Goal: Communication & Community: Answer question/provide support

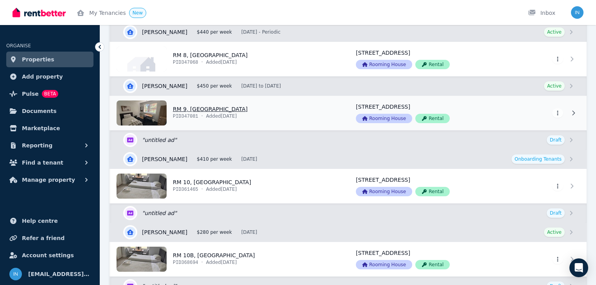
scroll to position [626, 0]
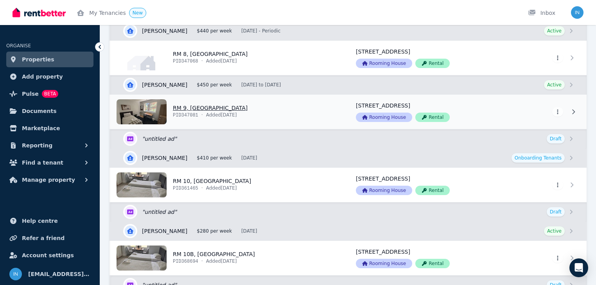
click at [185, 107] on link "View property details" at bounding box center [228, 112] width 236 height 34
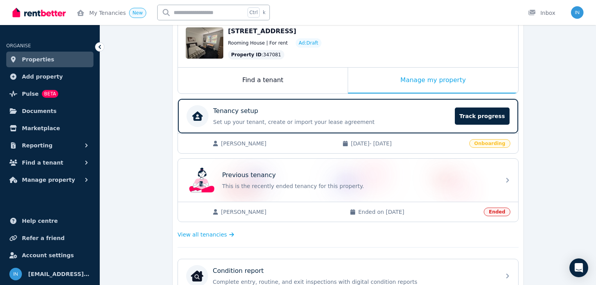
scroll to position [94, 0]
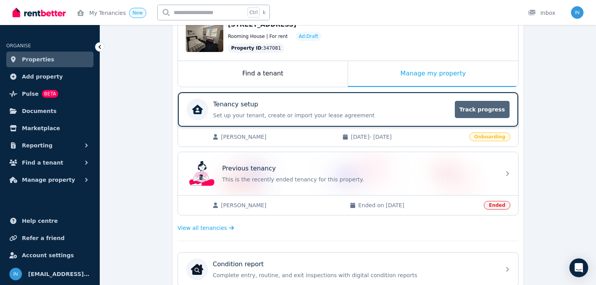
click at [479, 110] on span "Track progress" at bounding box center [482, 109] width 55 height 17
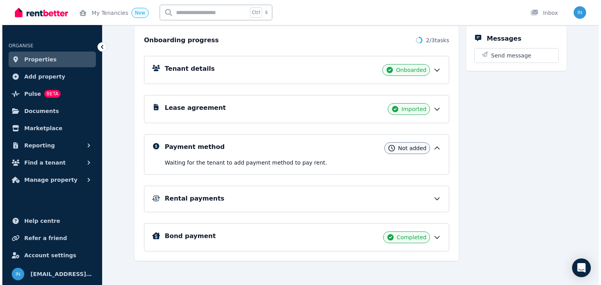
scroll to position [88, 0]
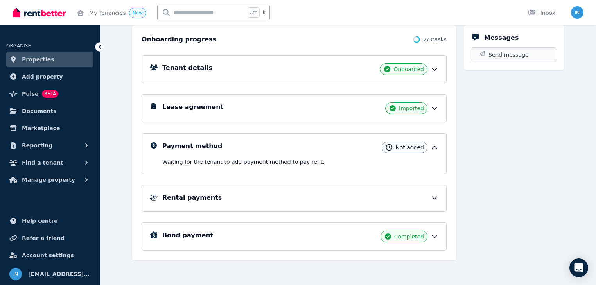
click at [508, 55] on span "Send message" at bounding box center [509, 55] width 40 height 8
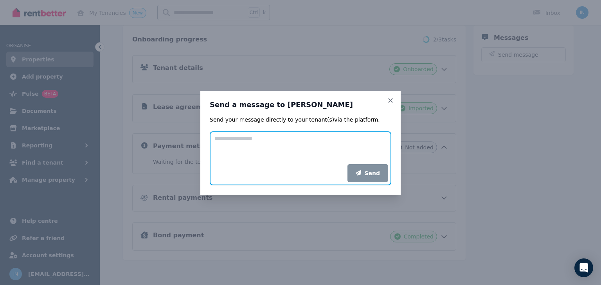
click at [244, 141] on textarea "Add your message" at bounding box center [301, 147] width 182 height 33
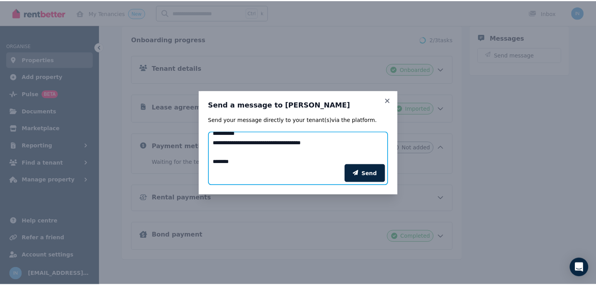
scroll to position [0, 0]
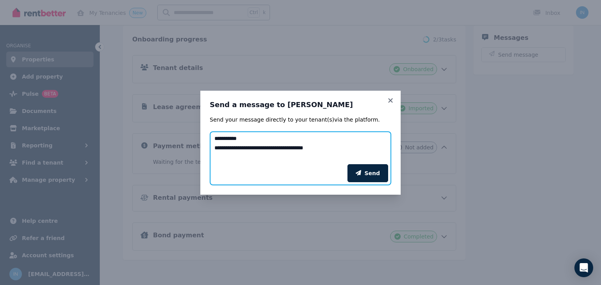
click at [216, 149] on textarea "**********" at bounding box center [301, 147] width 182 height 33
click at [331, 147] on textarea "**********" at bounding box center [301, 147] width 182 height 33
type textarea "**********"
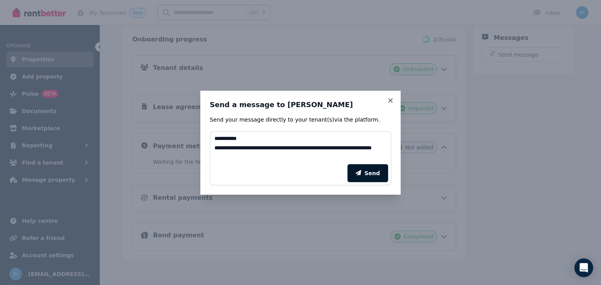
click at [372, 171] on button "Send" at bounding box center [368, 173] width 41 height 18
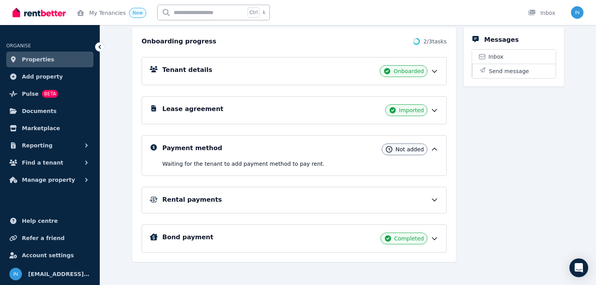
scroll to position [88, 0]
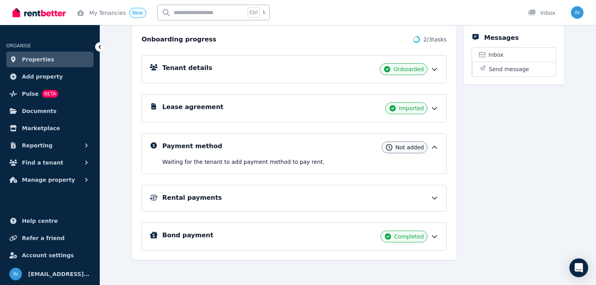
click at [40, 60] on span "Properties" at bounding box center [38, 59] width 32 height 9
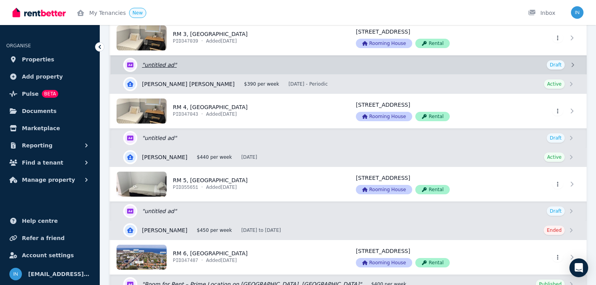
scroll to position [250, 0]
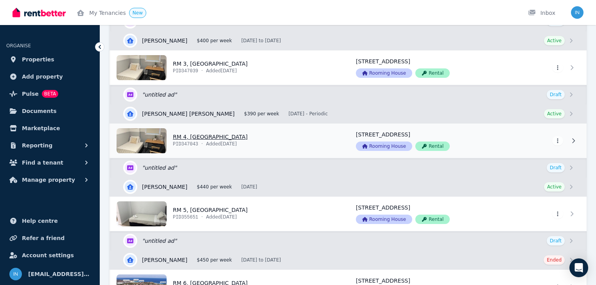
click at [200, 138] on link "View property details" at bounding box center [228, 141] width 236 height 34
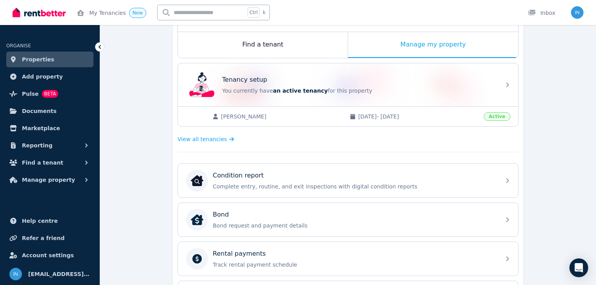
scroll to position [125, 0]
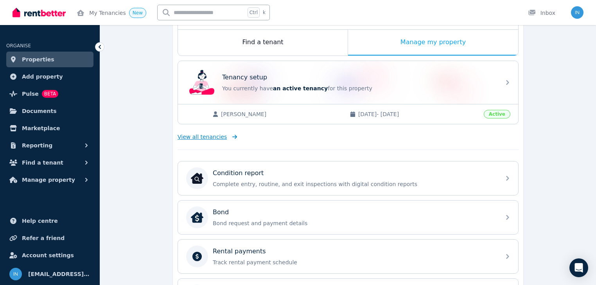
click at [209, 139] on span "View all tenancies" at bounding box center [202, 137] width 49 height 8
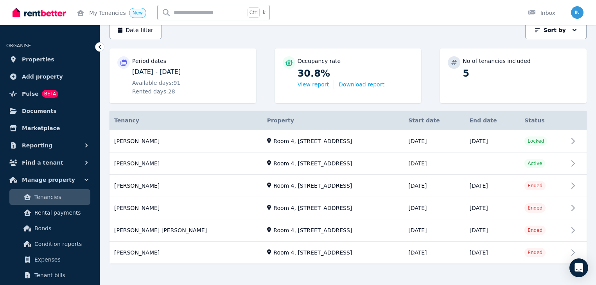
scroll to position [86, 0]
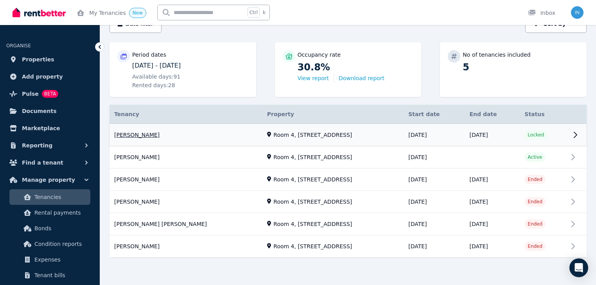
click at [138, 134] on link "View property details" at bounding box center [348, 135] width 477 height 22
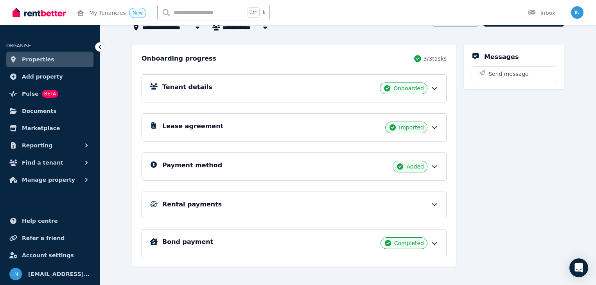
scroll to position [76, 0]
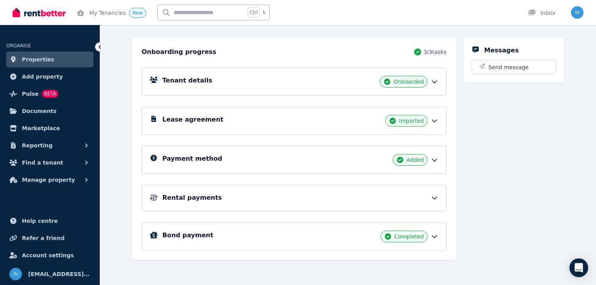
click at [182, 197] on h5 "Rental payments" at bounding box center [191, 197] width 59 height 9
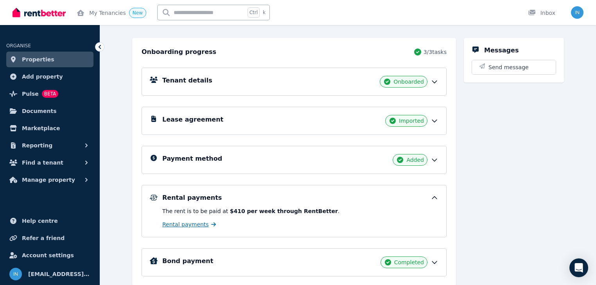
click at [189, 225] on span "Rental payments" at bounding box center [185, 225] width 47 height 8
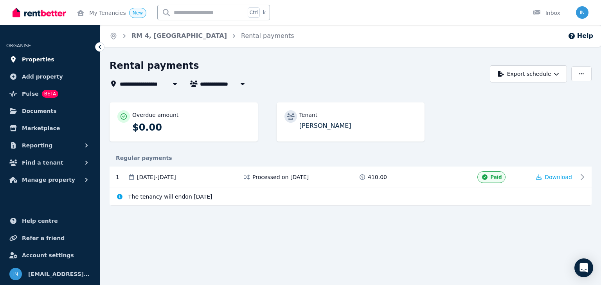
click at [34, 58] on span "Properties" at bounding box center [38, 59] width 32 height 9
